Goal: Task Accomplishment & Management: Complete application form

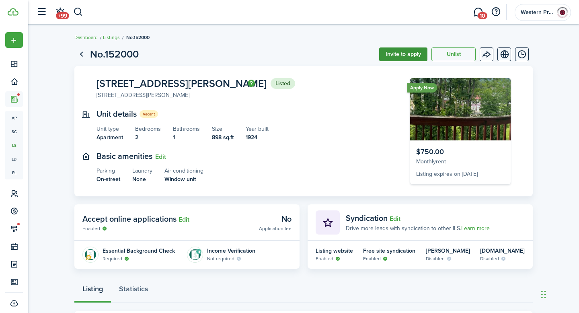
click at [409, 54] on button "Invite to apply" at bounding box center [403, 54] width 48 height 14
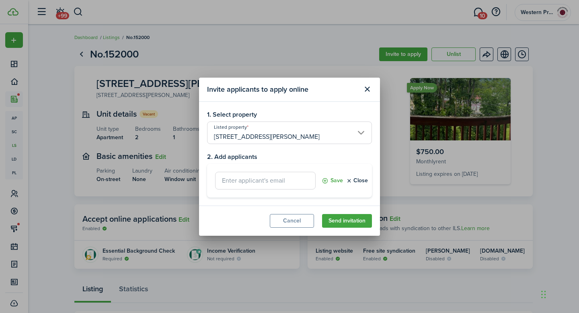
click at [262, 184] on input "text" at bounding box center [265, 181] width 100 height 18
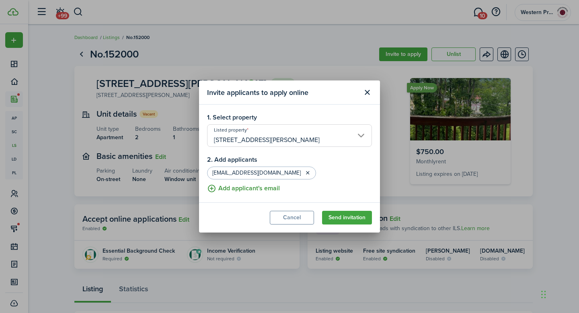
click at [240, 189] on button "Add applicant's email" at bounding box center [243, 188] width 73 height 10
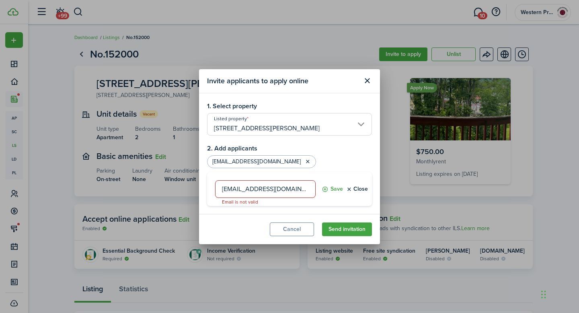
type input "[EMAIL_ADDRESS][DOMAIN_NAME]"
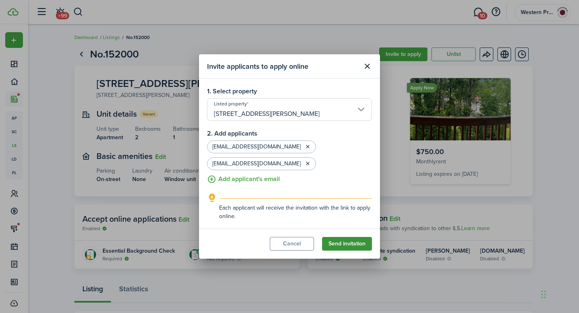
click at [350, 242] on button "Send invitation" at bounding box center [347, 244] width 50 height 14
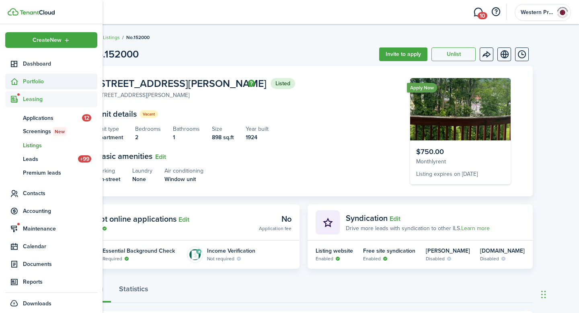
click at [24, 81] on span "Portfolio" at bounding box center [60, 81] width 74 height 8
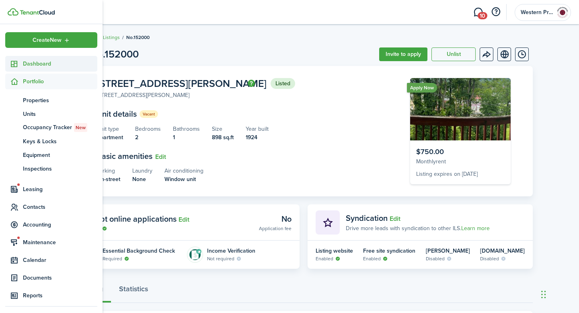
click at [33, 67] on span "Dashboard" at bounding box center [60, 63] width 74 height 8
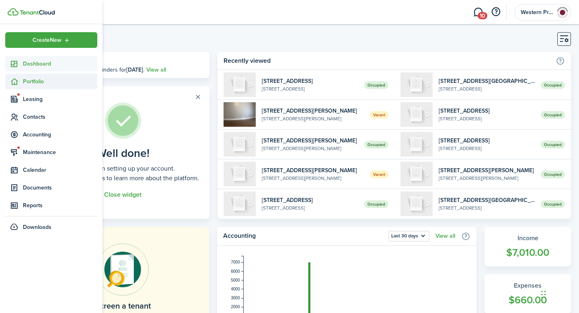
click at [34, 81] on span "Portfolio" at bounding box center [60, 81] width 74 height 8
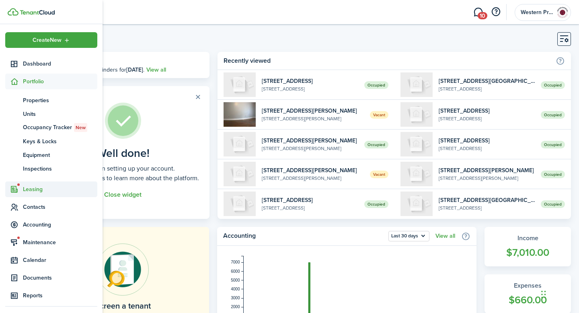
click at [33, 188] on span "Leasing" at bounding box center [60, 189] width 74 height 8
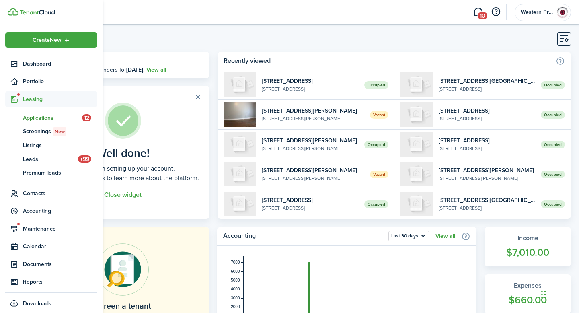
click at [46, 115] on span "Applications" at bounding box center [52, 118] width 59 height 8
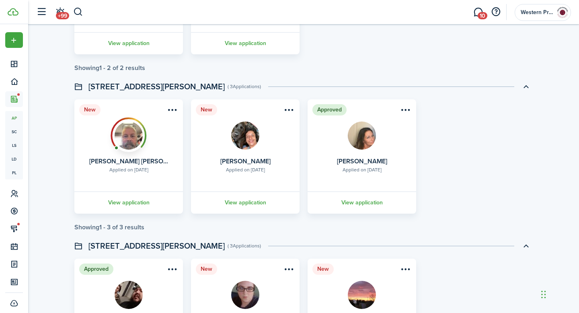
scroll to position [1125, 0]
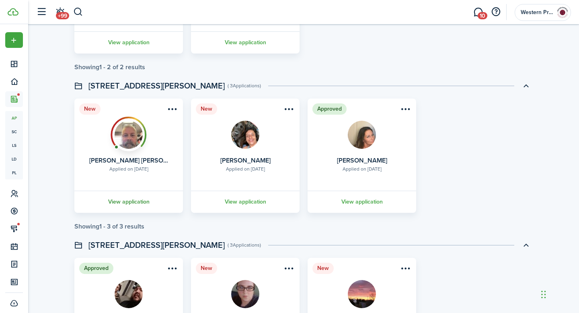
click at [137, 200] on link "View application" at bounding box center [128, 201] width 111 height 22
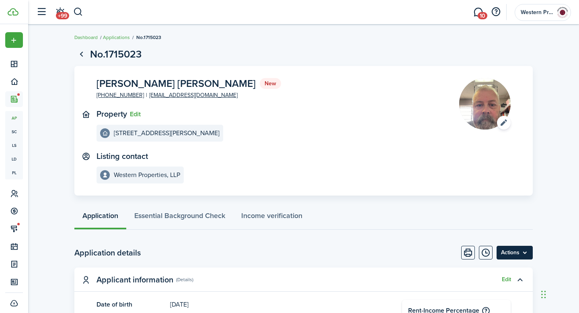
click at [526, 251] on menu-btn "Actions" at bounding box center [514, 253] width 36 height 14
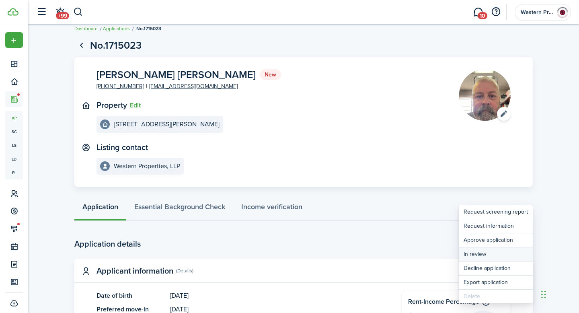
scroll to position [10, 0]
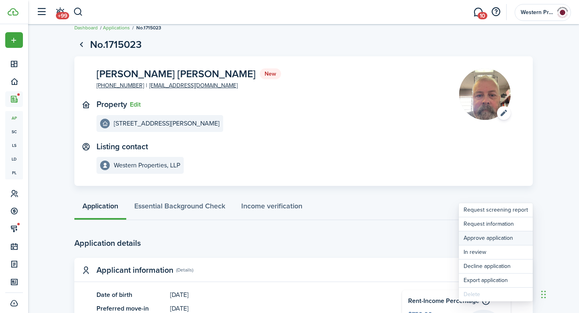
click at [512, 240] on button "Approve application" at bounding box center [496, 238] width 74 height 14
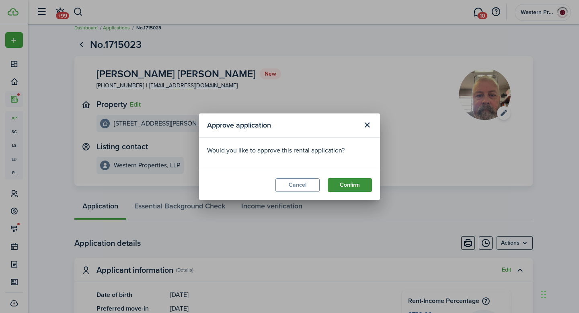
click at [353, 188] on button "Confirm" at bounding box center [350, 185] width 44 height 14
